Goal: Task Accomplishment & Management: Complete application form

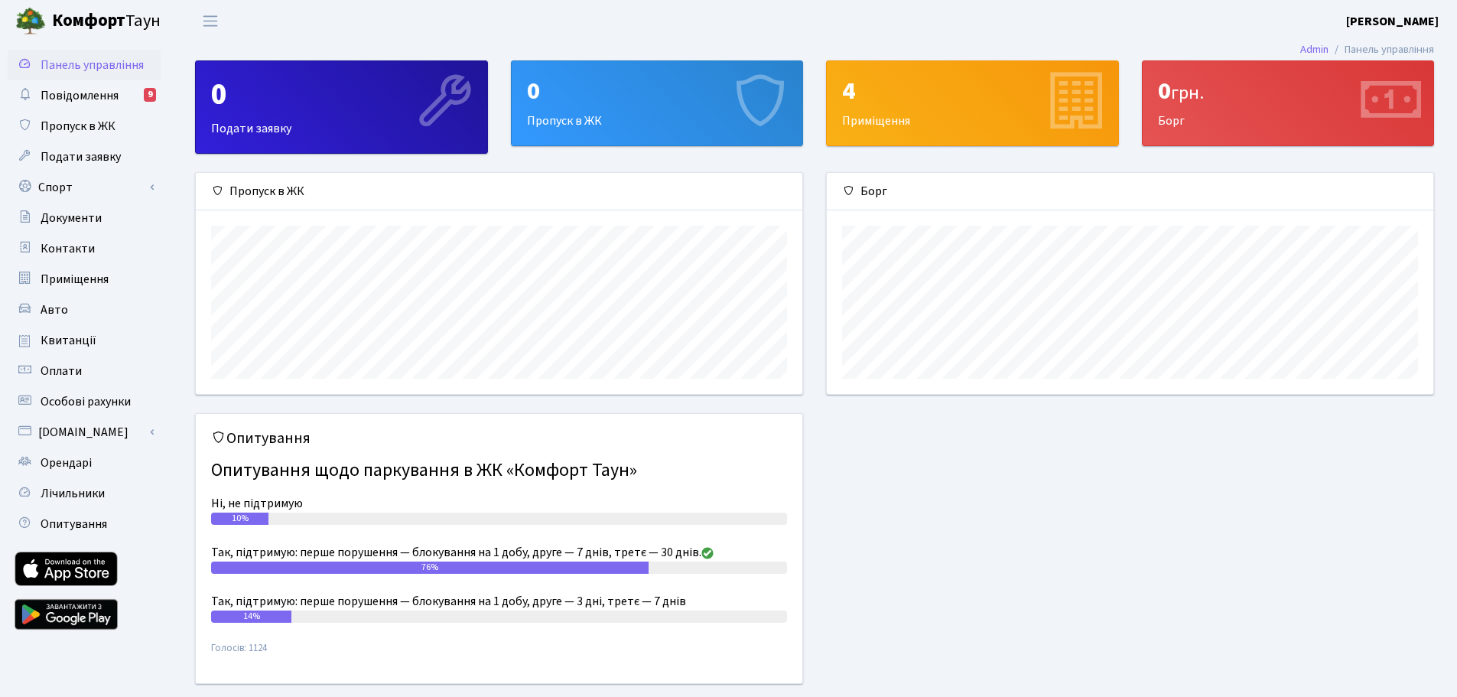
scroll to position [221, 607]
click at [84, 125] on span "Пропуск в ЖК" at bounding box center [78, 126] width 75 height 17
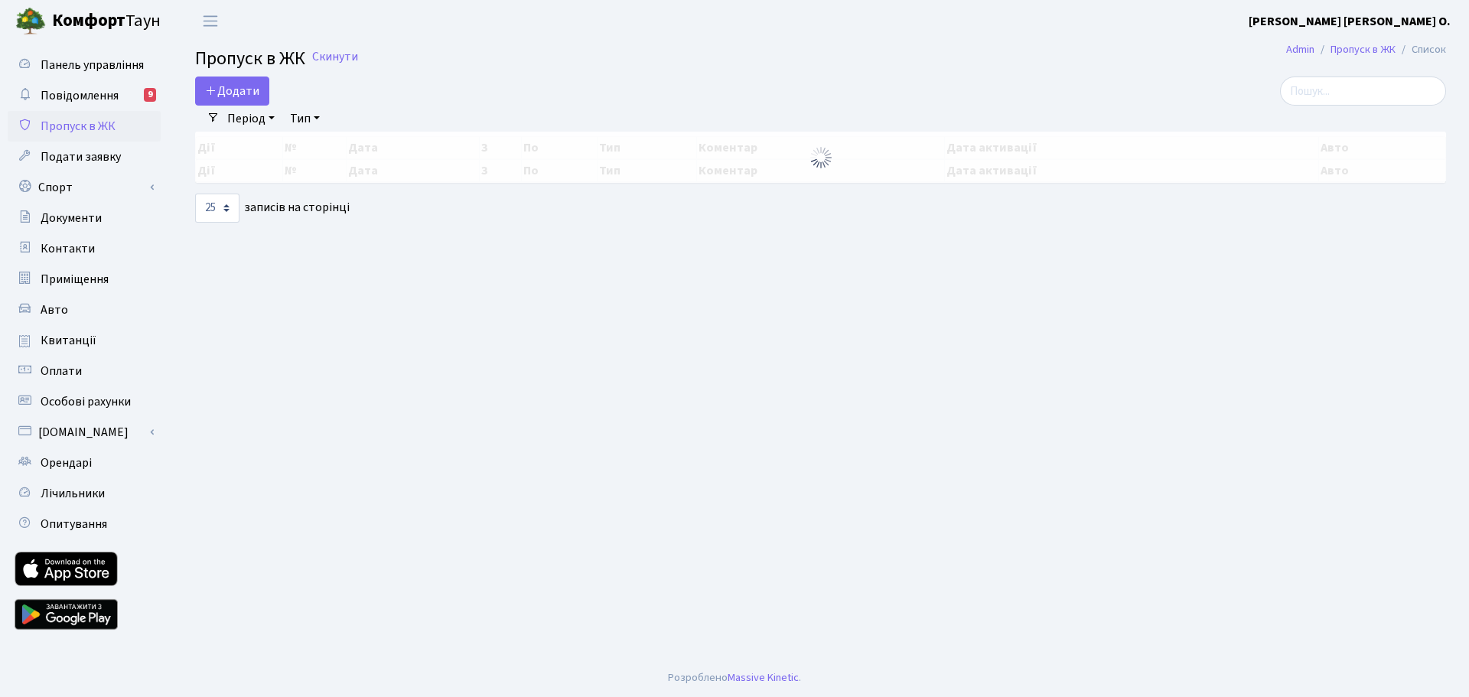
select select "25"
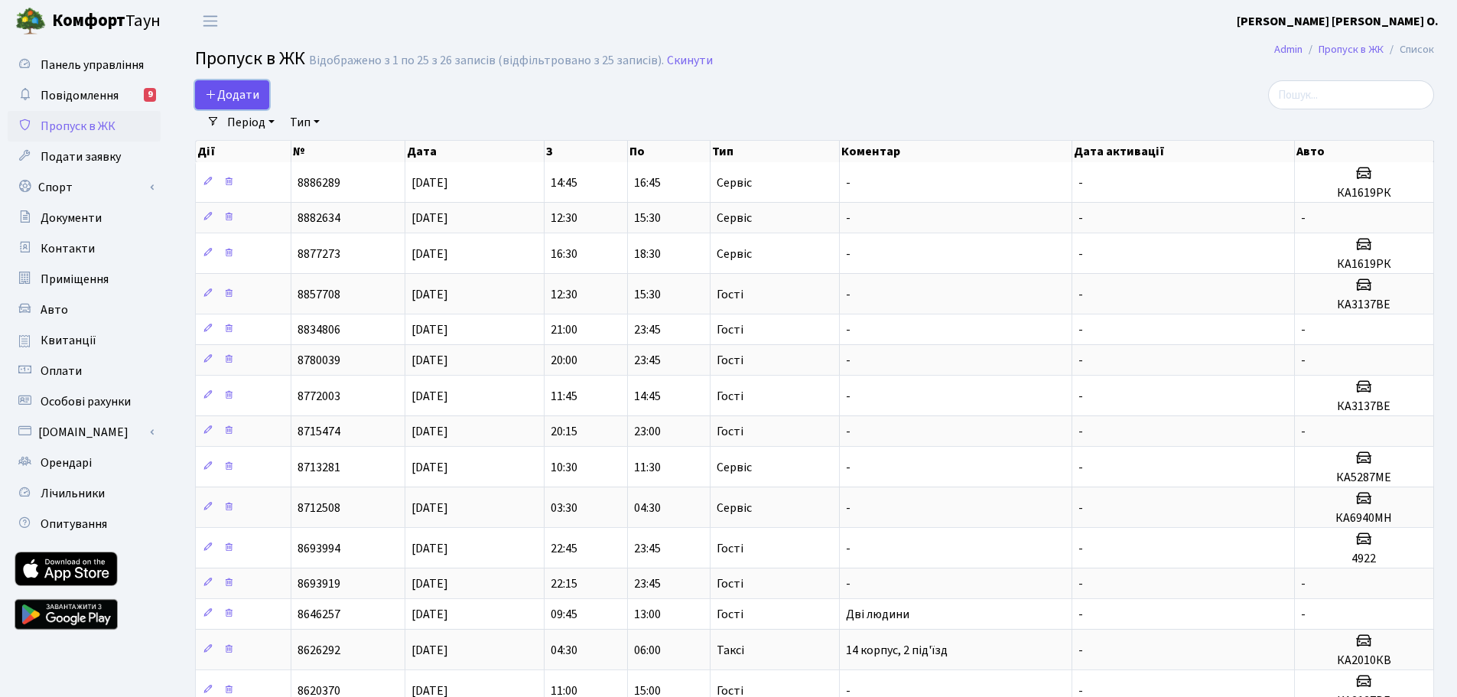
click at [213, 91] on icon at bounding box center [211, 94] width 12 height 12
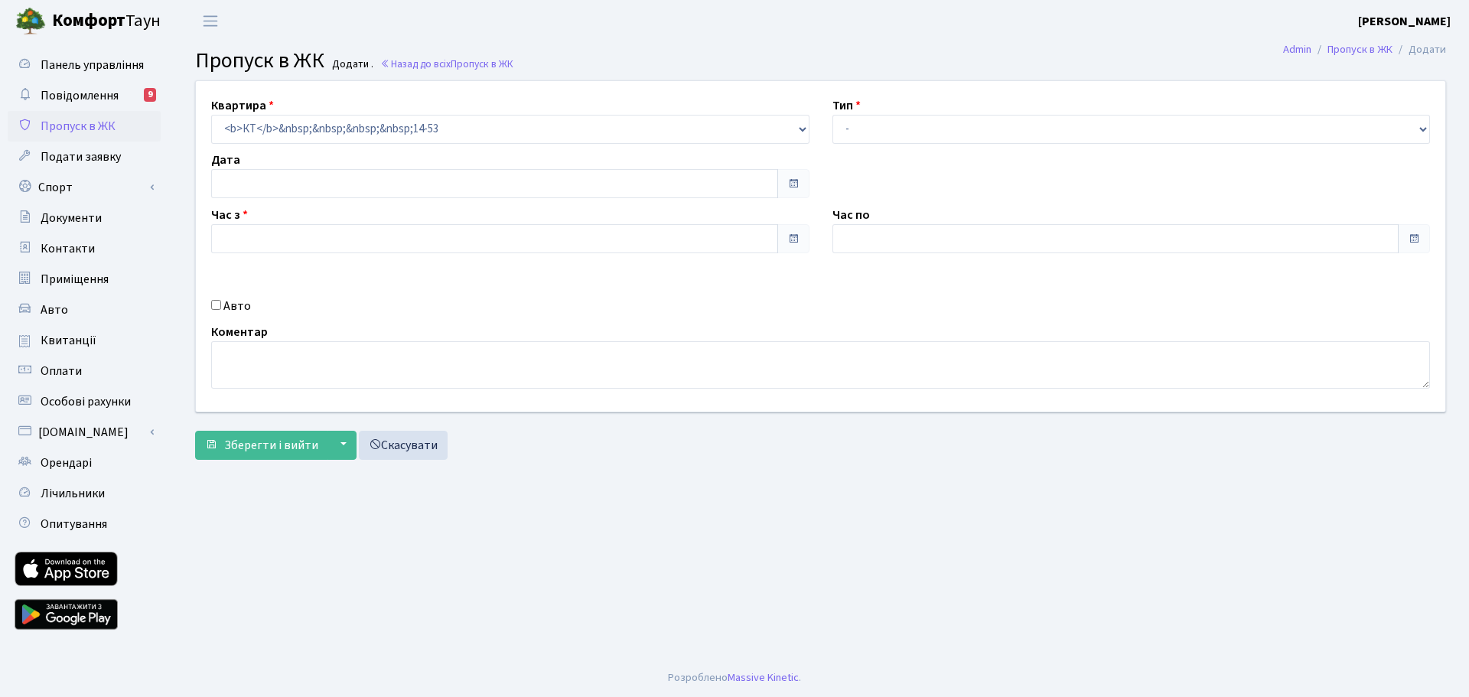
type input "19.08.2025"
type input "17:30"
type input "18:45"
drag, startPoint x: 1119, startPoint y: 131, endPoint x: 1109, endPoint y: 142, distance: 14.6
click at [1119, 131] on select "- Доставка Таксі Гості Сервіс" at bounding box center [1131, 129] width 598 height 29
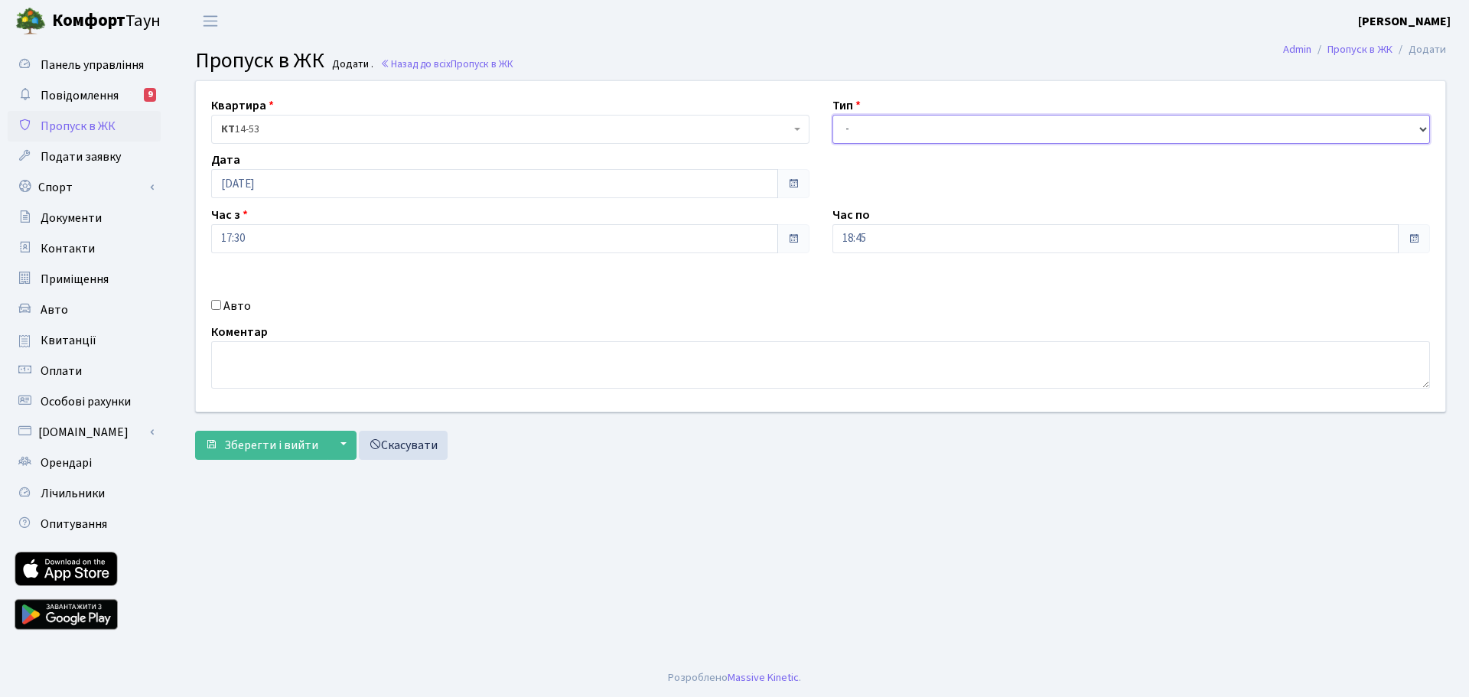
select select "18"
click at [832, 115] on select "- Доставка Таксі Гості Сервіс" at bounding box center [1131, 129] width 598 height 29
click at [218, 307] on input "Авто" at bounding box center [216, 305] width 10 height 10
checkbox input "true"
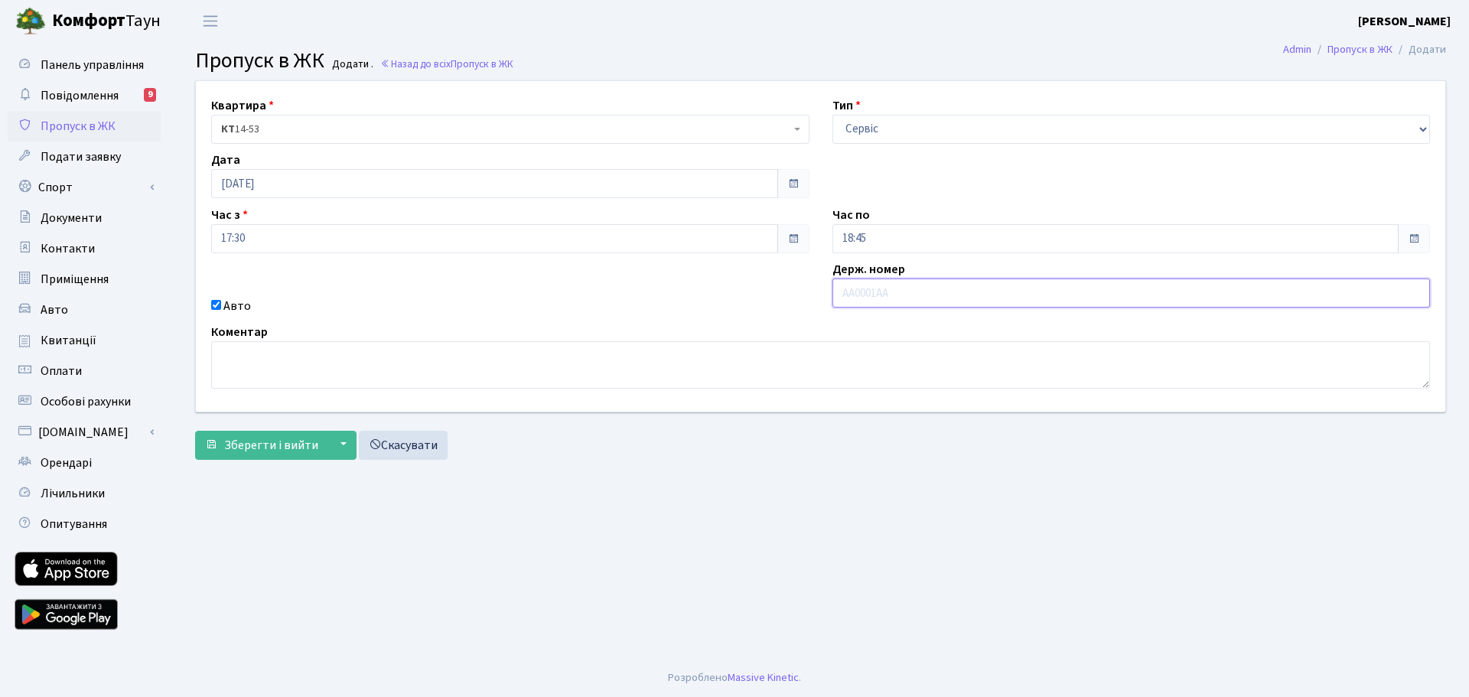
click at [845, 291] on input "text" at bounding box center [1131, 292] width 598 height 29
type input "1619"
drag, startPoint x: 251, startPoint y: 445, endPoint x: 215, endPoint y: 527, distance: 89.4
click at [251, 445] on span "Зберегти і вийти" at bounding box center [271, 445] width 94 height 17
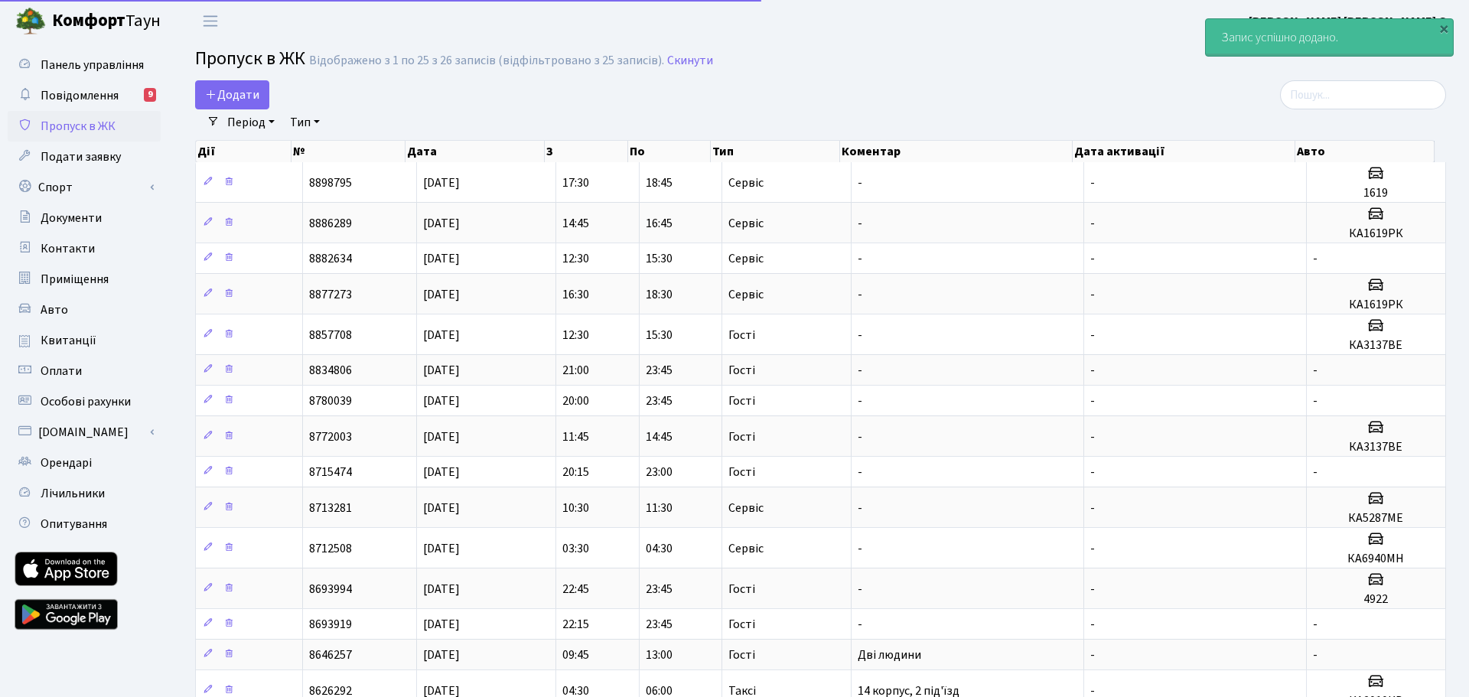
select select "25"
